Goal: Task Accomplishment & Management: Use online tool/utility

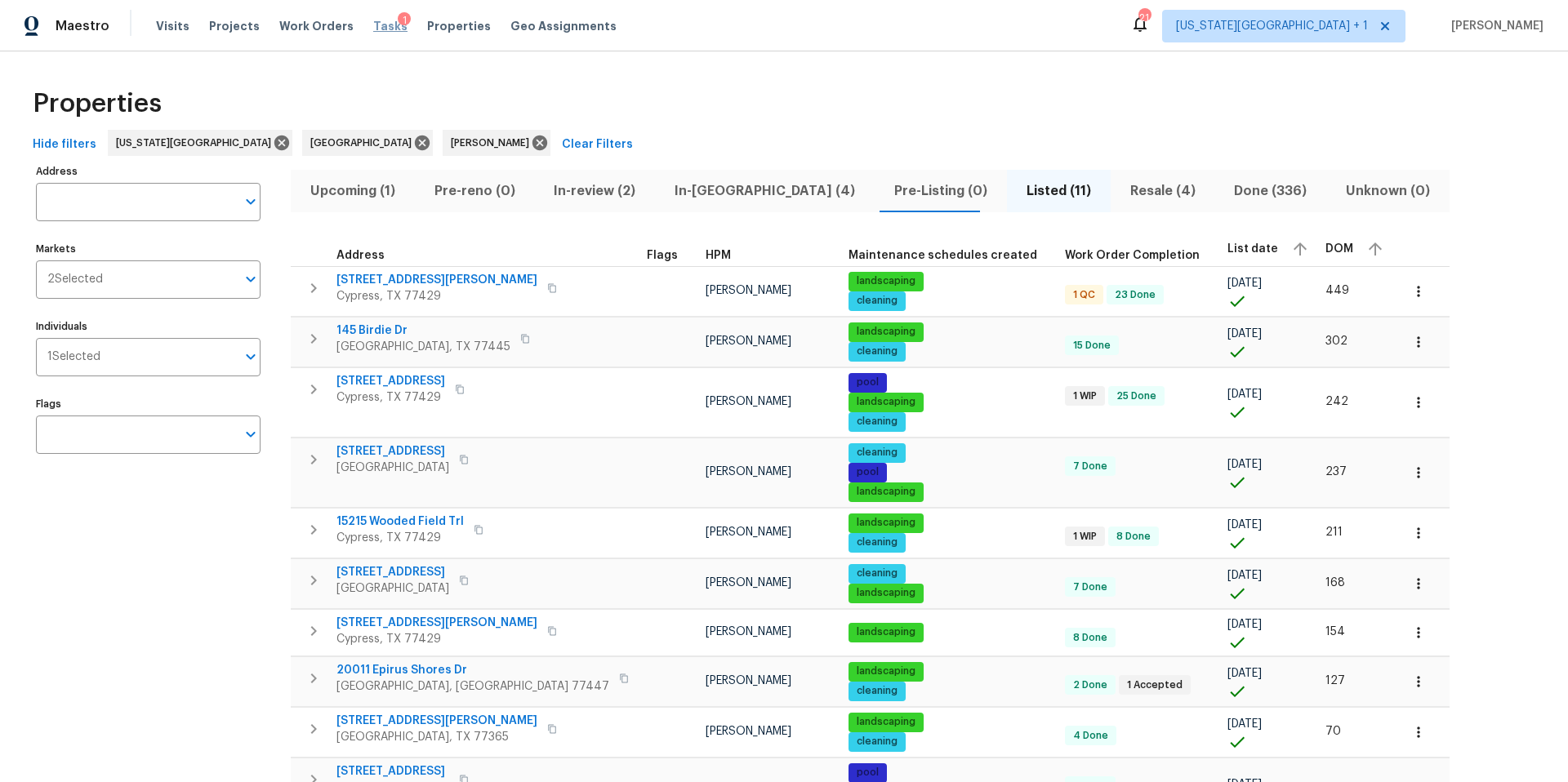
click at [379, 26] on span "Tasks" at bounding box center [390, 26] width 34 height 11
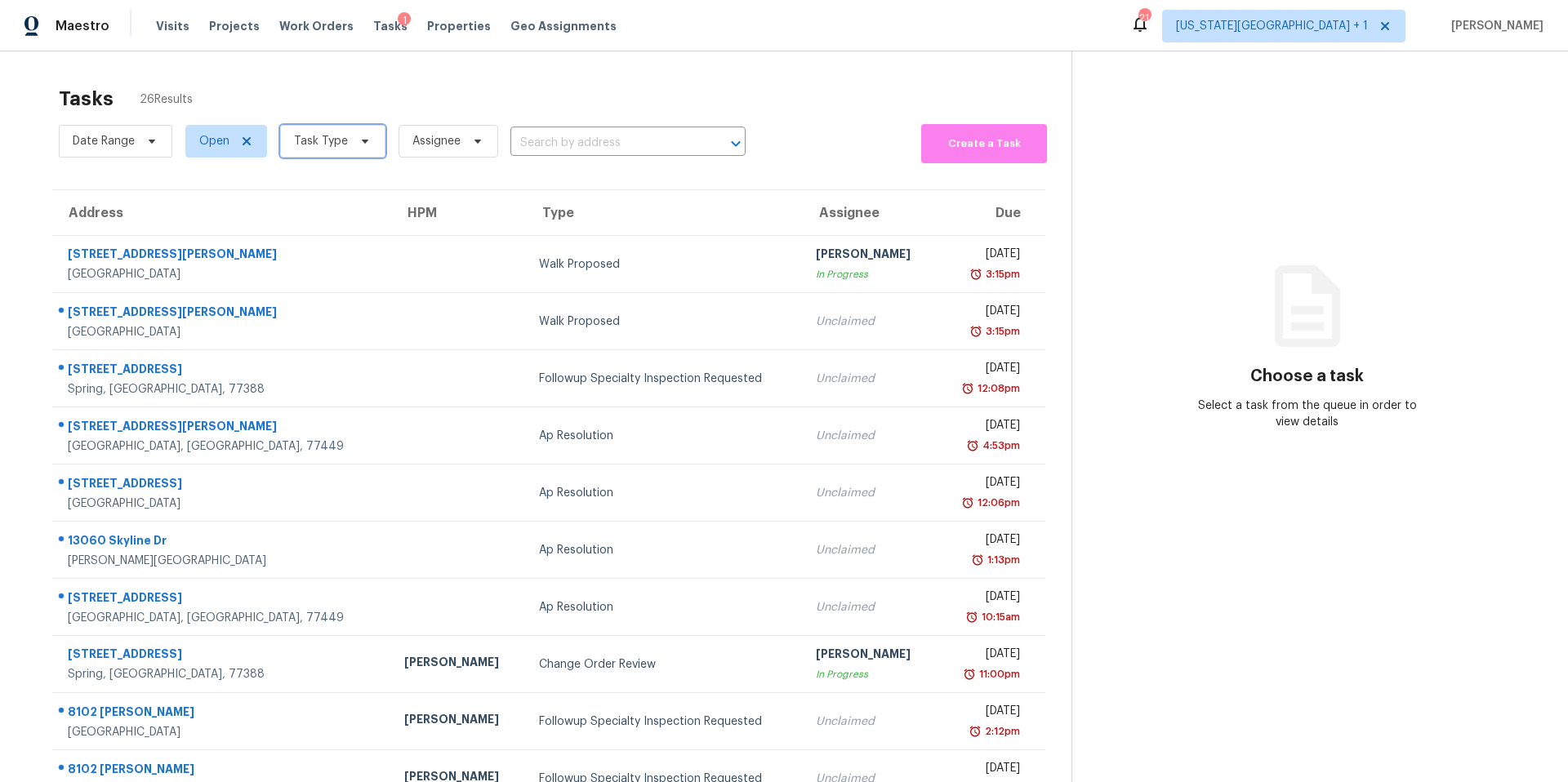
click at [302, 145] on span "Task Type" at bounding box center [320, 140] width 54 height 16
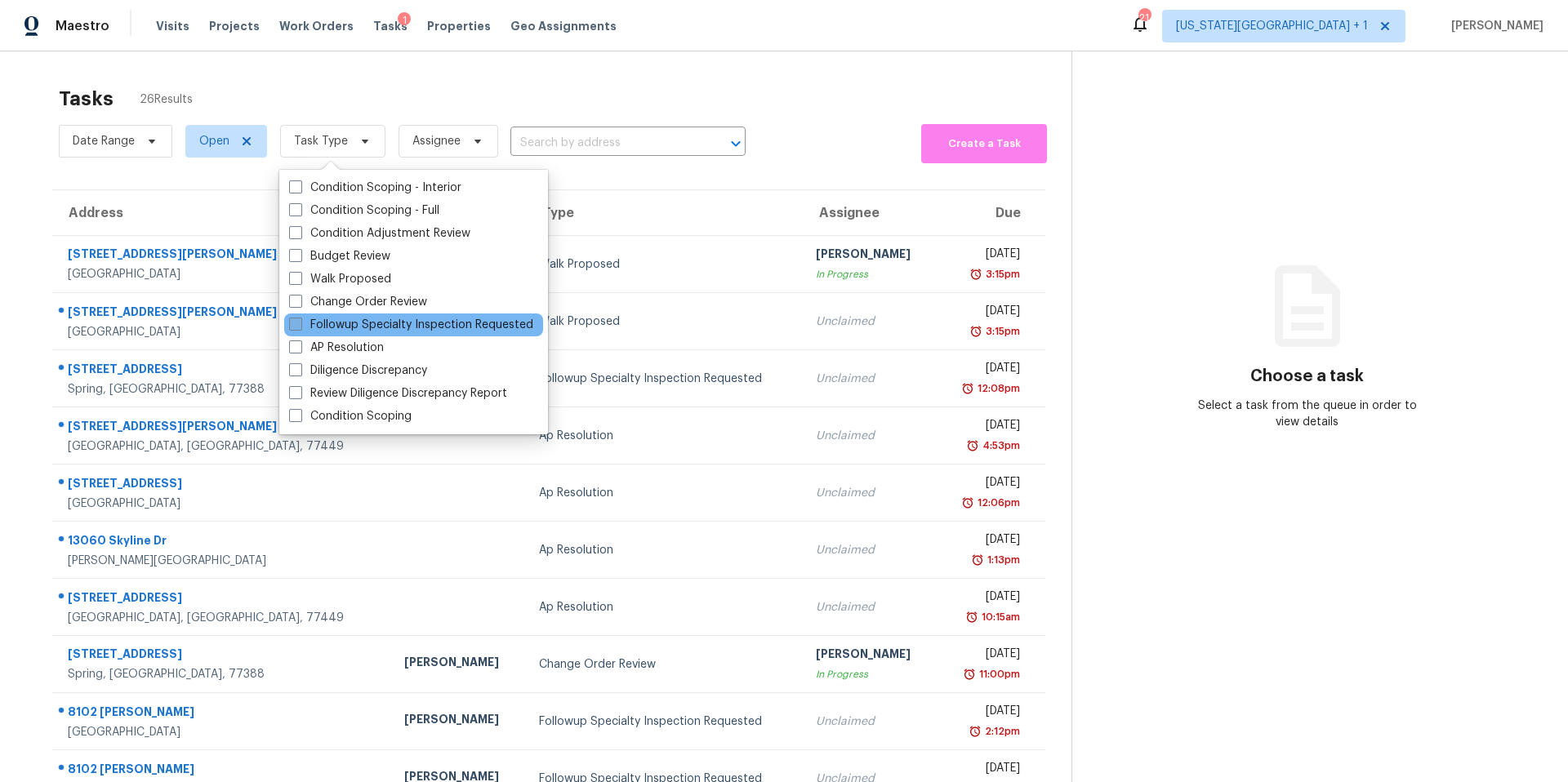
click at [293, 317] on label "Followup Specialty Inspection Requested" at bounding box center [410, 325] width 244 height 16
click at [293, 317] on input "Followup Specialty Inspection Requested" at bounding box center [294, 322] width 10 height 10
checkbox input "true"
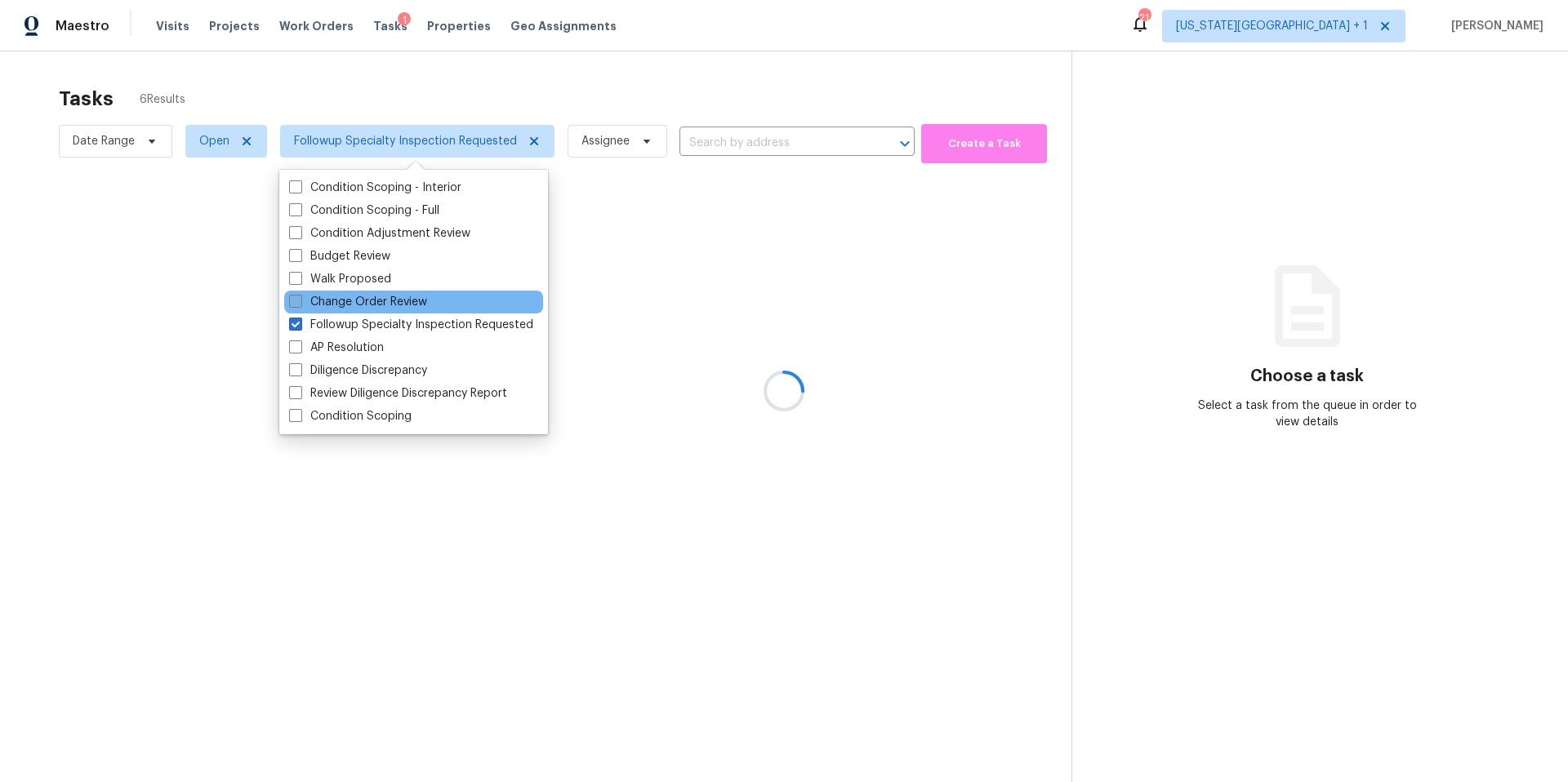
click at [299, 305] on span at bounding box center [296, 301] width 13 height 13
click at [299, 305] on input "Change Order Review" at bounding box center [294, 298] width 10 height 10
checkbox input "true"
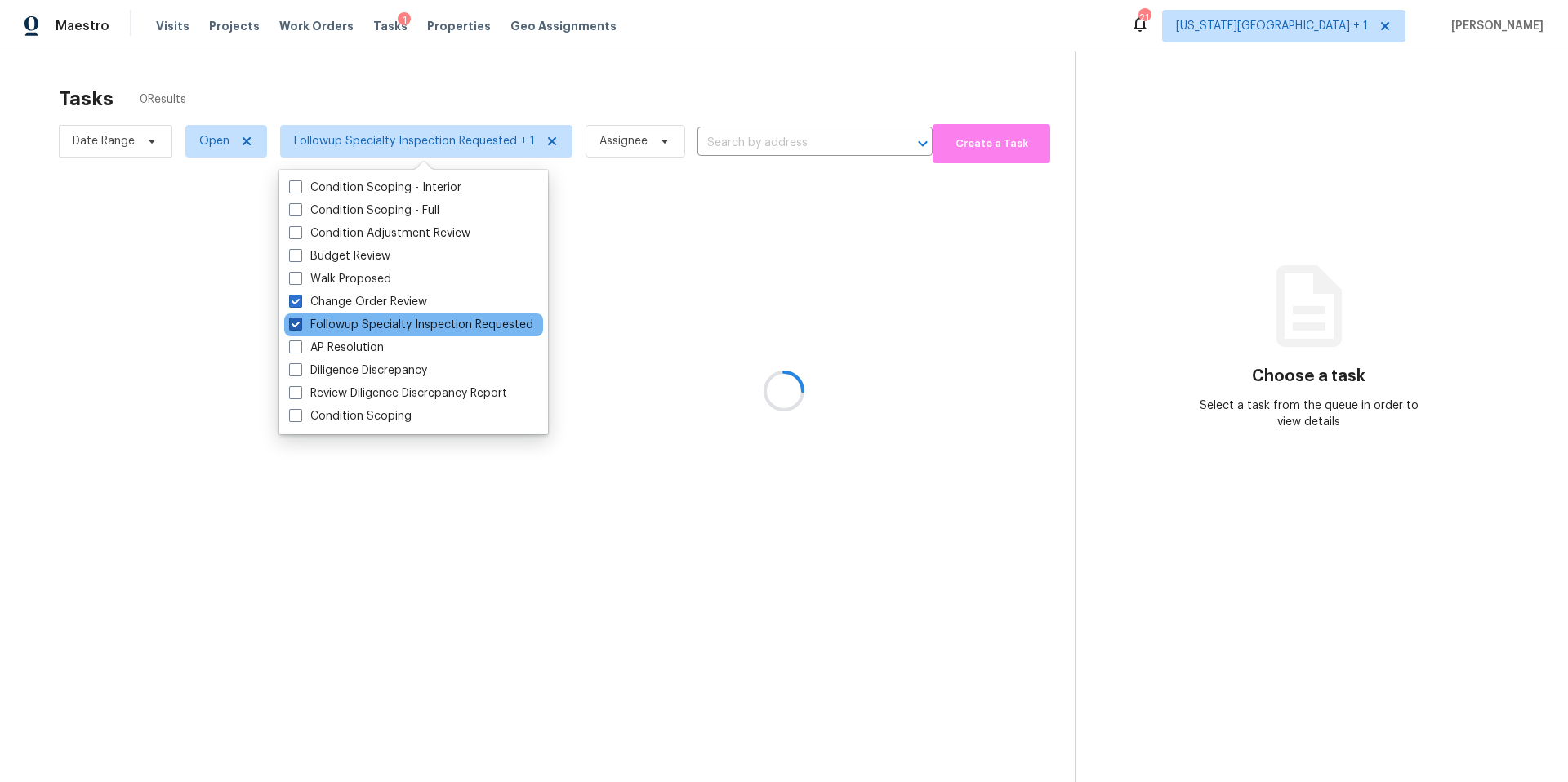
click at [296, 327] on span at bounding box center [296, 324] width 13 height 13
click at [296, 327] on input "Followup Specialty Inspection Requested" at bounding box center [294, 322] width 10 height 10
checkbox input "false"
click at [394, 70] on div at bounding box center [784, 391] width 1568 height 782
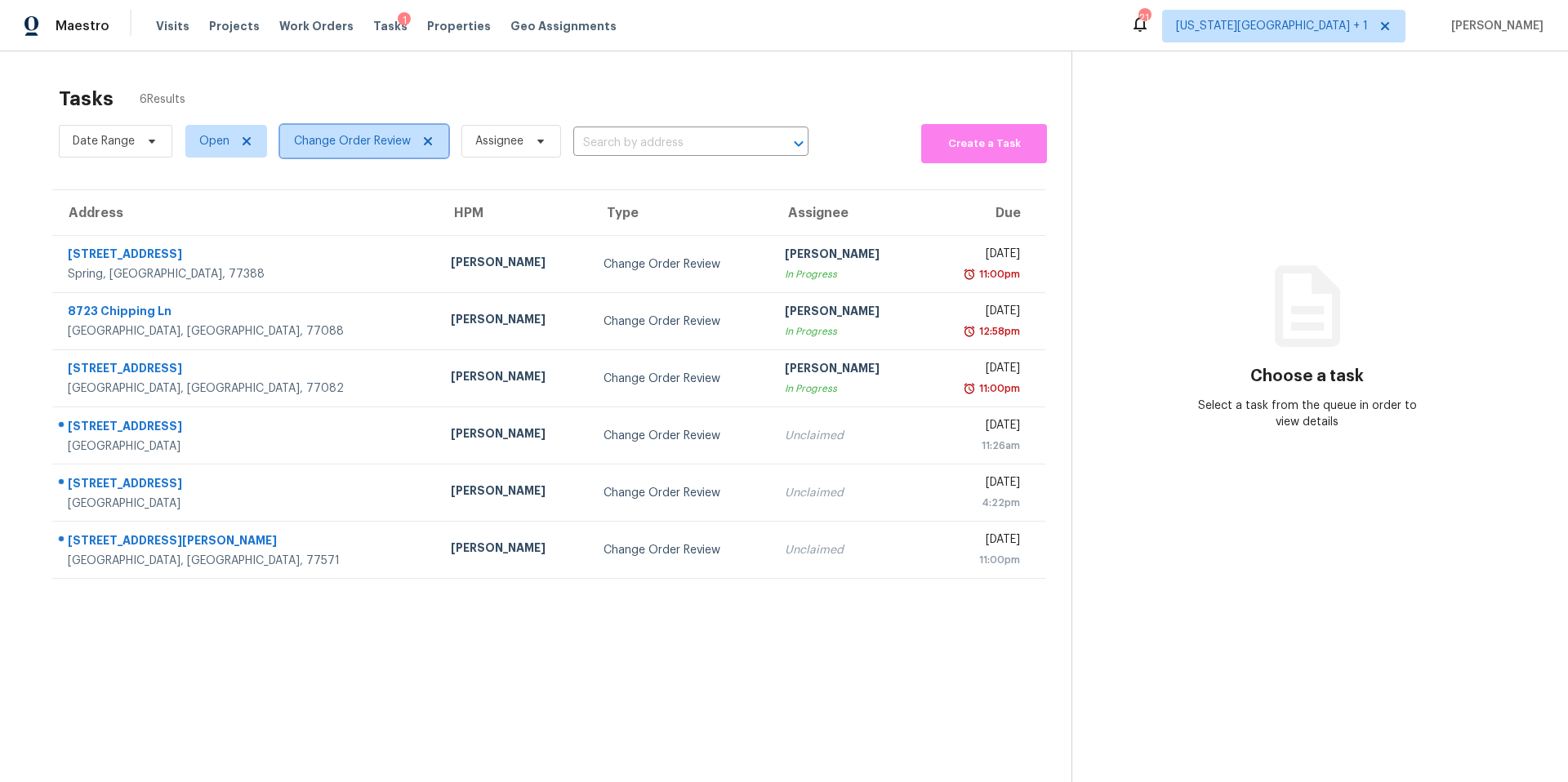
click at [336, 148] on span "Change Order Review" at bounding box center [352, 140] width 117 height 16
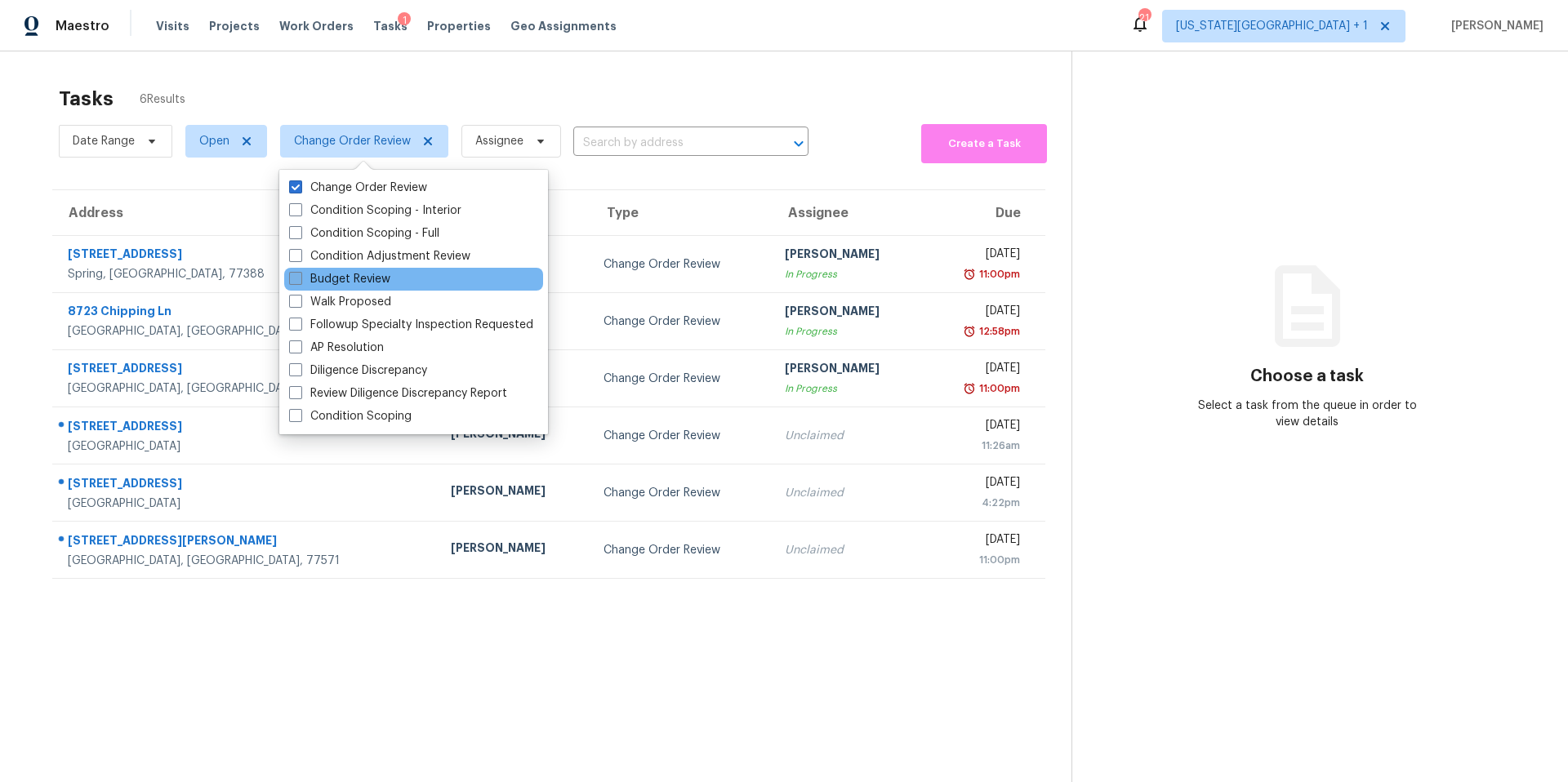
click at [297, 282] on span at bounding box center [296, 279] width 13 height 13
click at [297, 281] on input "Budget Review" at bounding box center [294, 276] width 10 height 10
checkbox input "true"
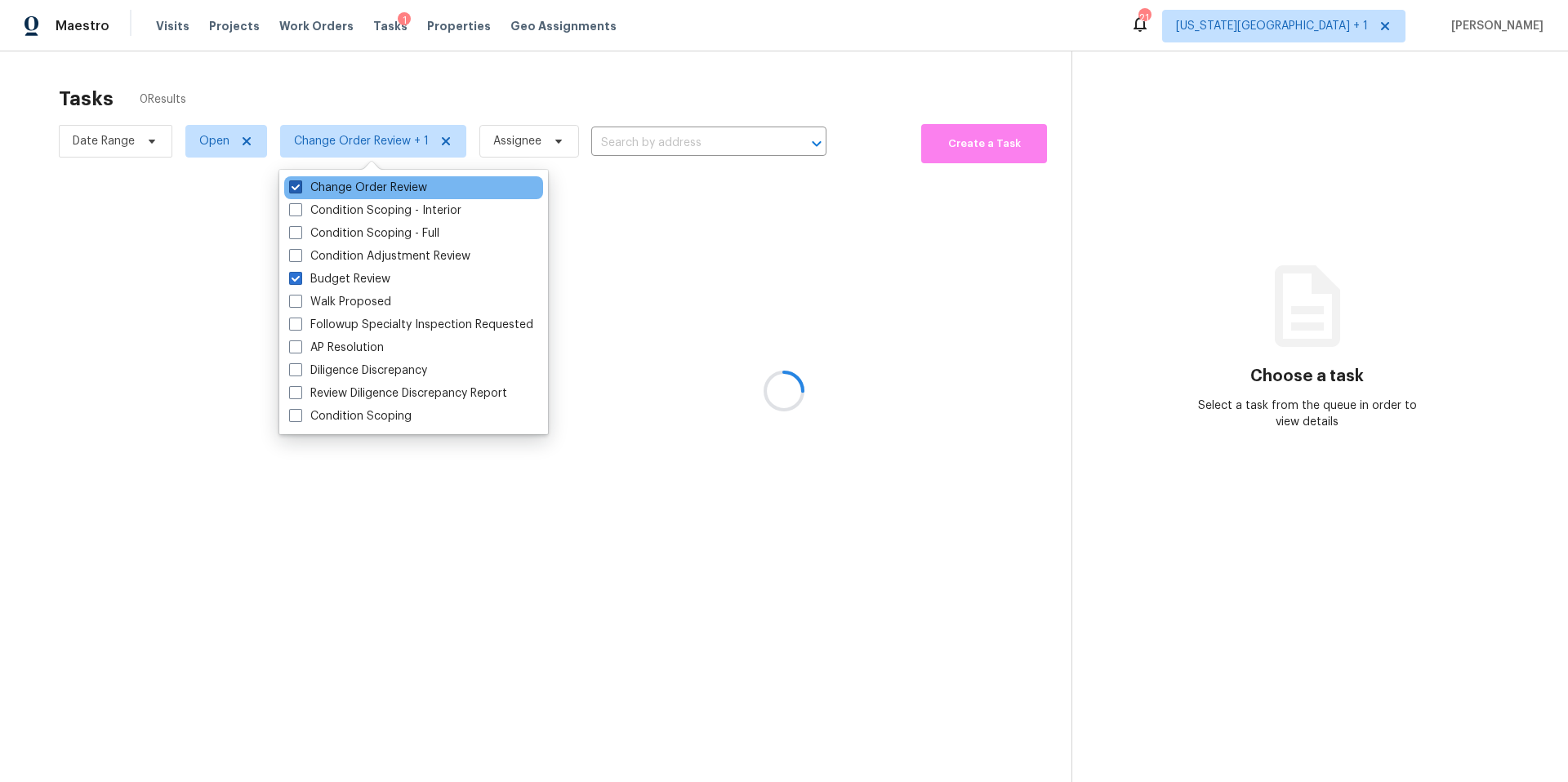
click at [315, 184] on label "Change Order Review" at bounding box center [358, 187] width 138 height 16
click at [299, 184] on input "Change Order Review" at bounding box center [294, 184] width 10 height 10
checkbox input "false"
click at [355, 82] on div at bounding box center [784, 391] width 1568 height 782
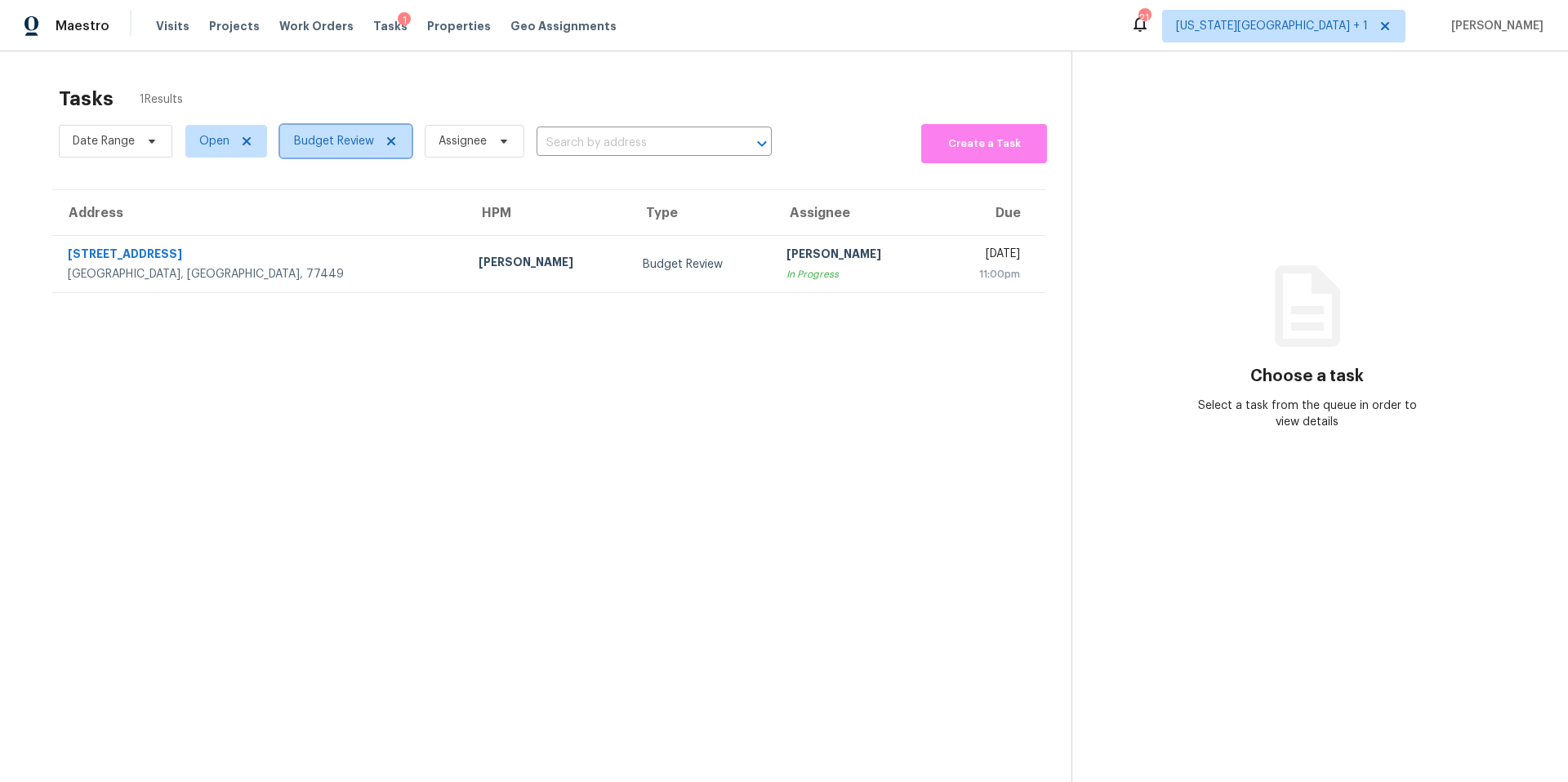
click at [325, 143] on span "Budget Review" at bounding box center [333, 140] width 80 height 16
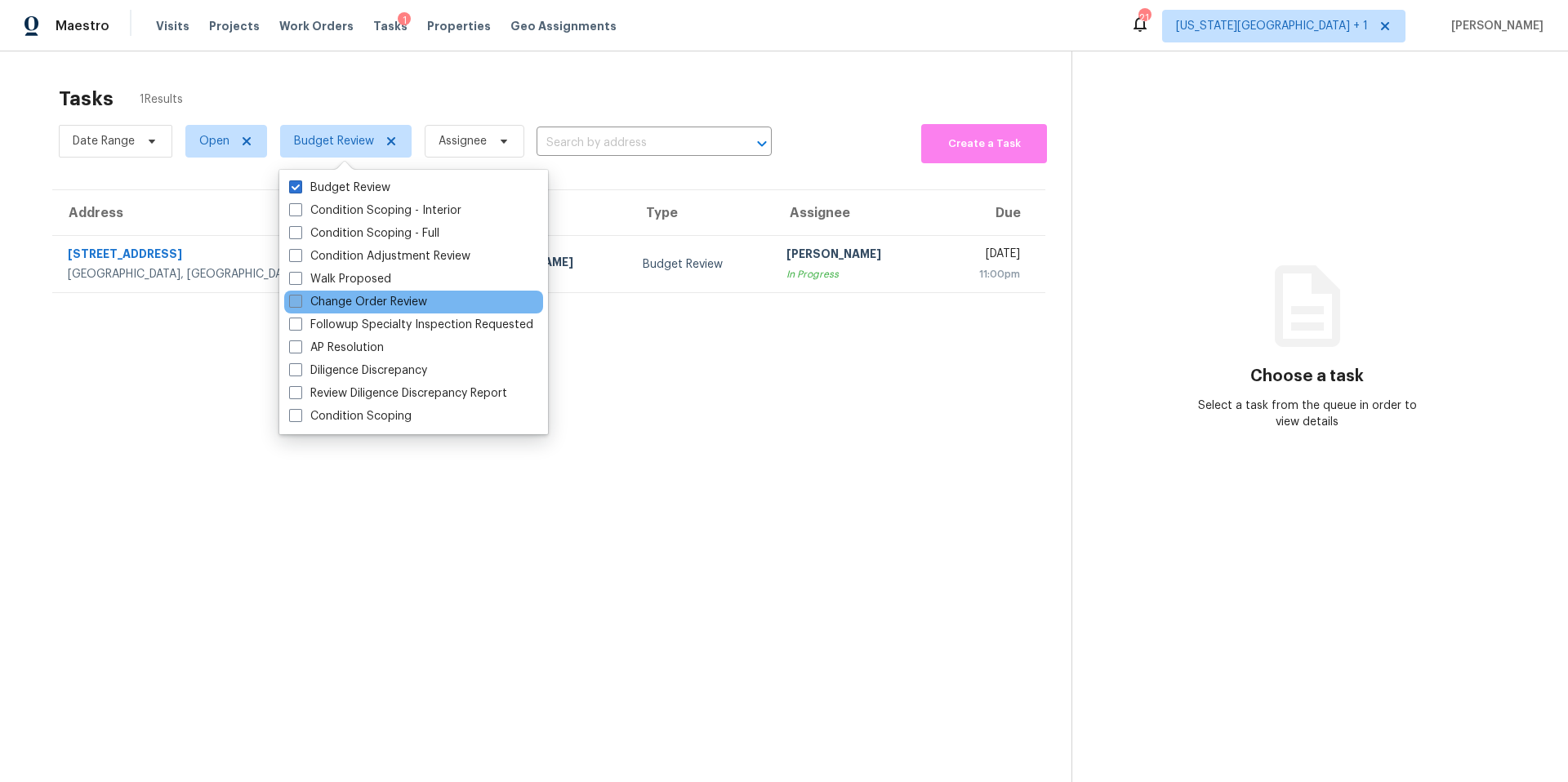
click at [295, 299] on span at bounding box center [296, 301] width 13 height 13
click at [295, 299] on input "Change Order Review" at bounding box center [294, 298] width 10 height 10
checkbox input "true"
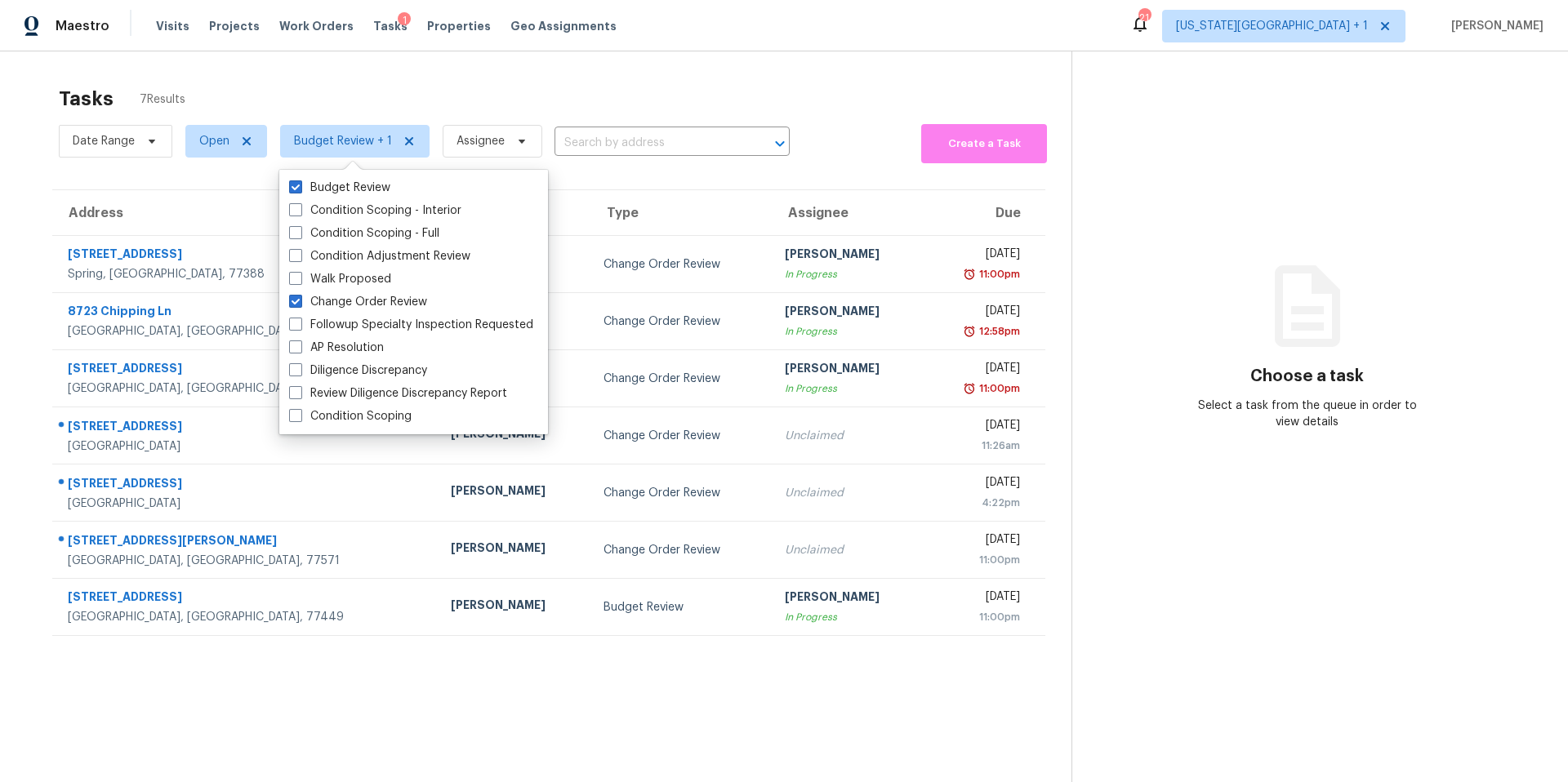
click at [344, 56] on div "Tasks 7 Results Date Range Open Budget Review + 1 Assignee ​ Create a Task Addr…" at bounding box center [784, 442] width 1568 height 782
